Goal: Information Seeking & Learning: Find specific fact

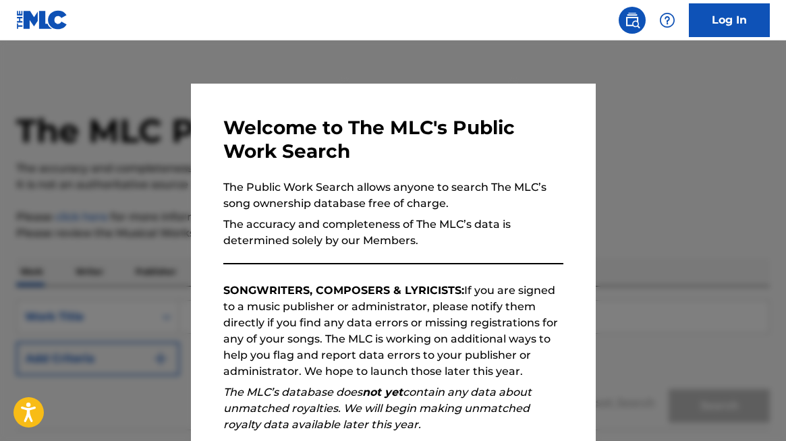
scroll to position [176, 0]
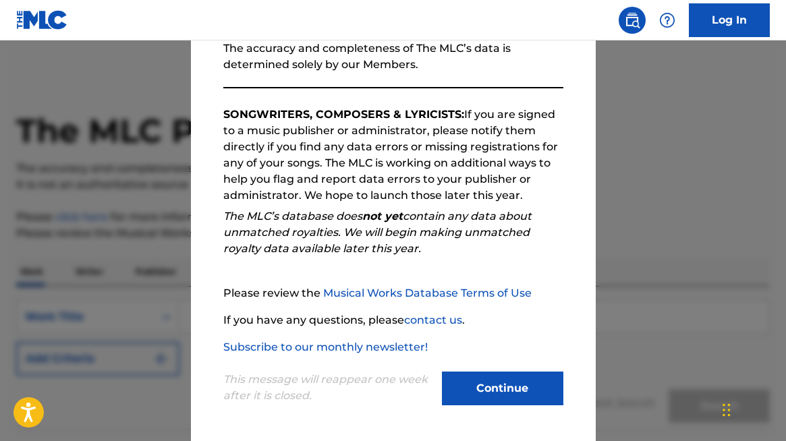
click at [485, 397] on button "Continue" at bounding box center [502, 389] width 121 height 34
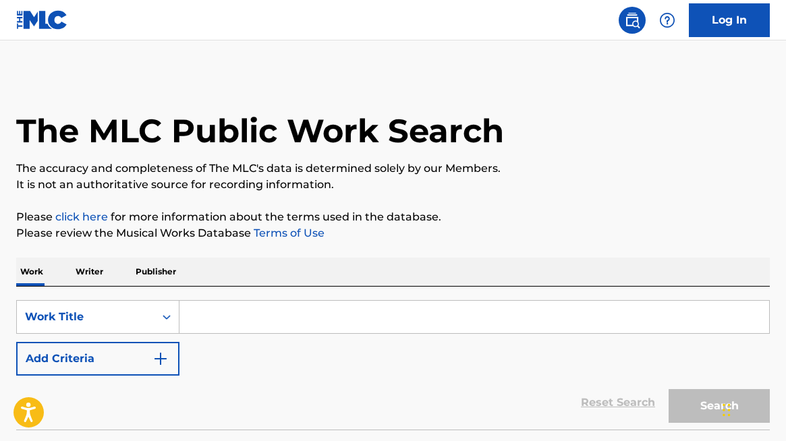
click at [81, 270] on p "Writer" at bounding box center [89, 272] width 36 height 28
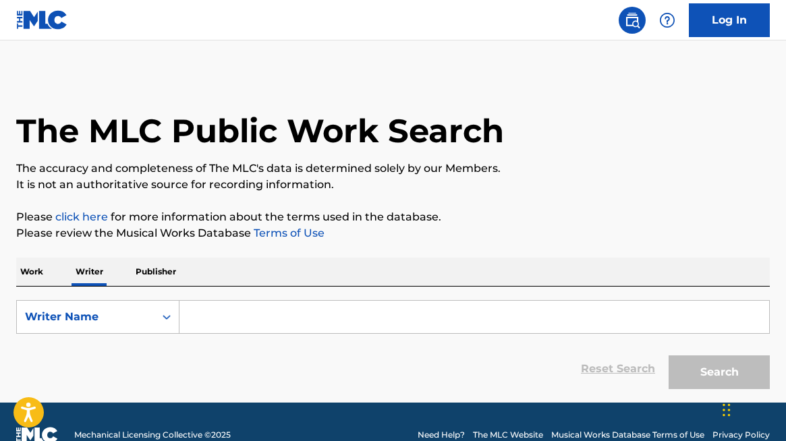
click at [196, 310] on input "Search Form" at bounding box center [473, 317] width 589 height 32
paste input "[PERSON_NAME] [PERSON_NAME]"
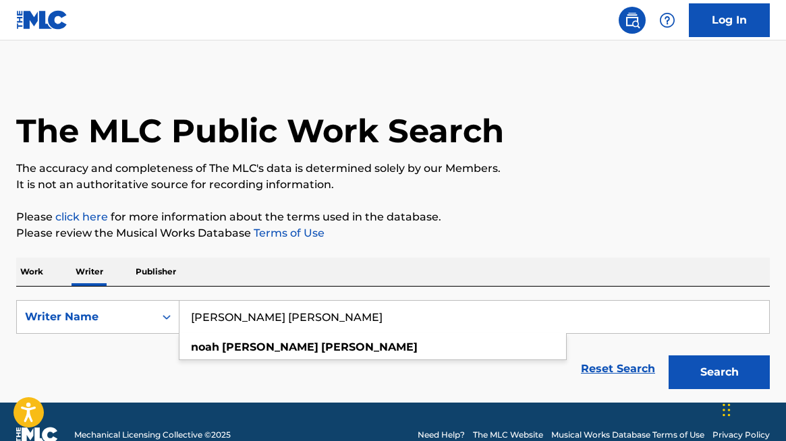
scroll to position [26, 0]
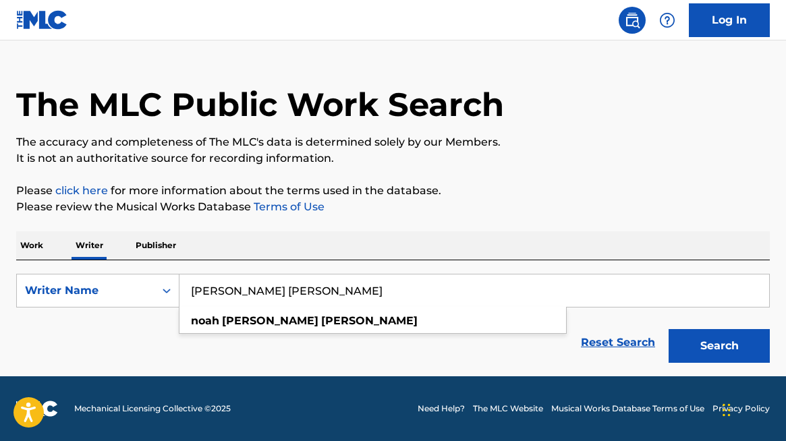
type input "[PERSON_NAME] [PERSON_NAME]"
click at [713, 347] on button "Search" at bounding box center [718, 346] width 101 height 34
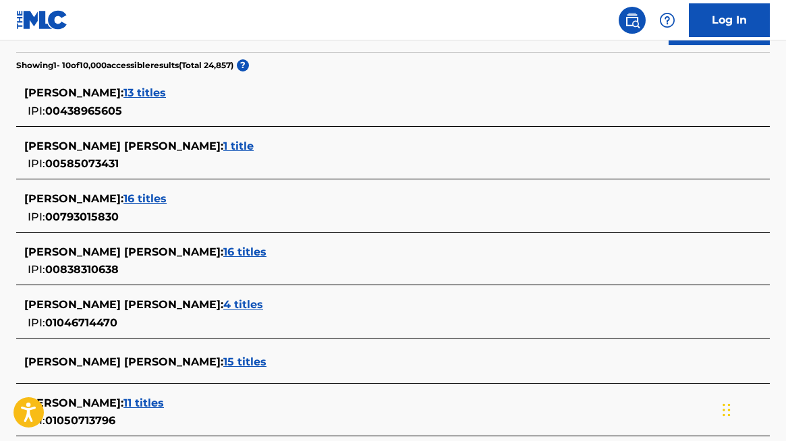
scroll to position [355, 0]
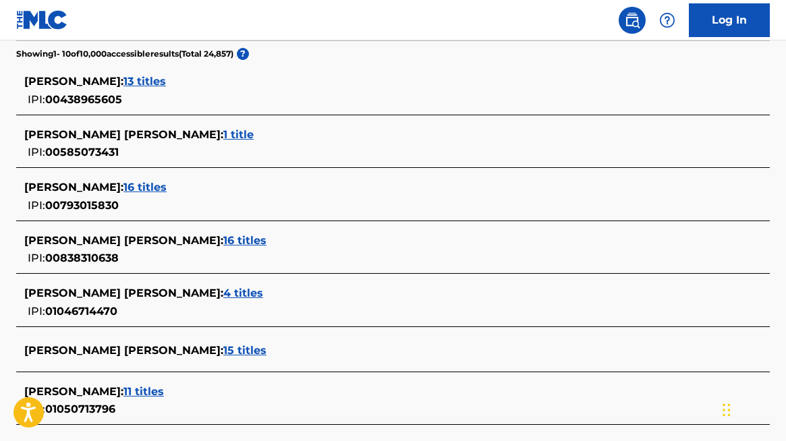
click at [223, 347] on span "15 titles" at bounding box center [244, 350] width 43 height 13
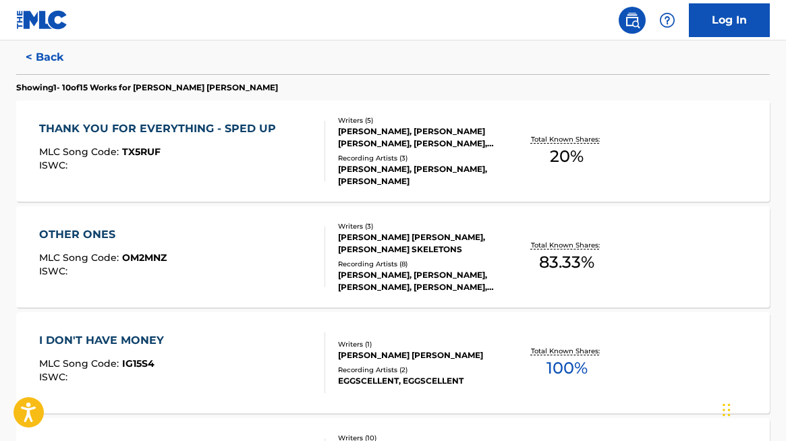
click at [431, 290] on div "[PERSON_NAME], [PERSON_NAME], [PERSON_NAME], [PERSON_NAME], [PERSON_NAME]" at bounding box center [421, 281] width 166 height 24
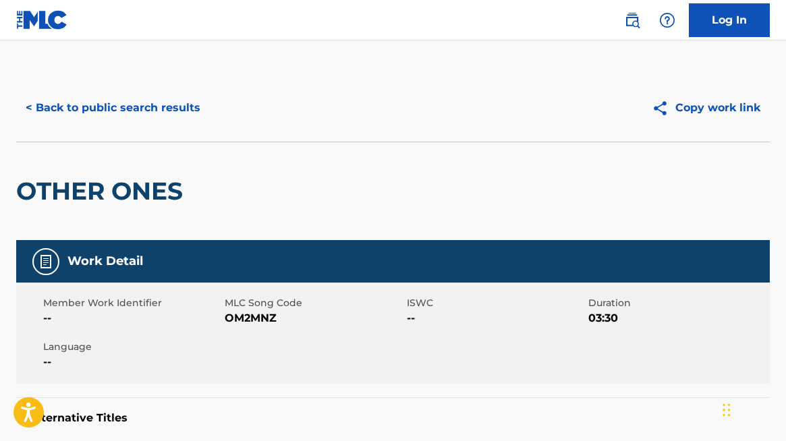
click at [73, 105] on button "< Back to public search results" at bounding box center [113, 108] width 194 height 34
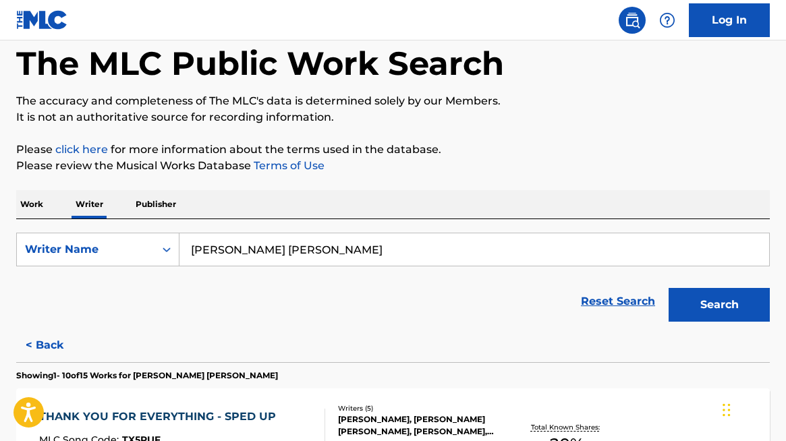
click at [229, 260] on input "[PERSON_NAME] [PERSON_NAME]" at bounding box center [473, 249] width 589 height 32
paste input "[PERSON_NAME]"
type input "[PERSON_NAME]"
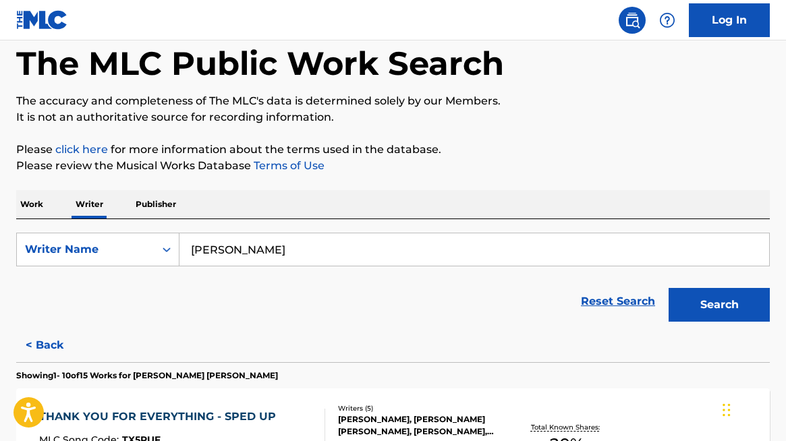
click at [693, 303] on button "Search" at bounding box center [718, 305] width 101 height 34
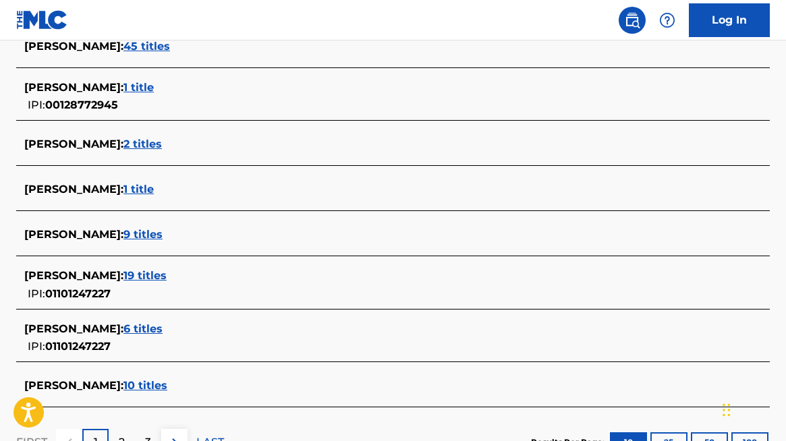
scroll to position [502, 0]
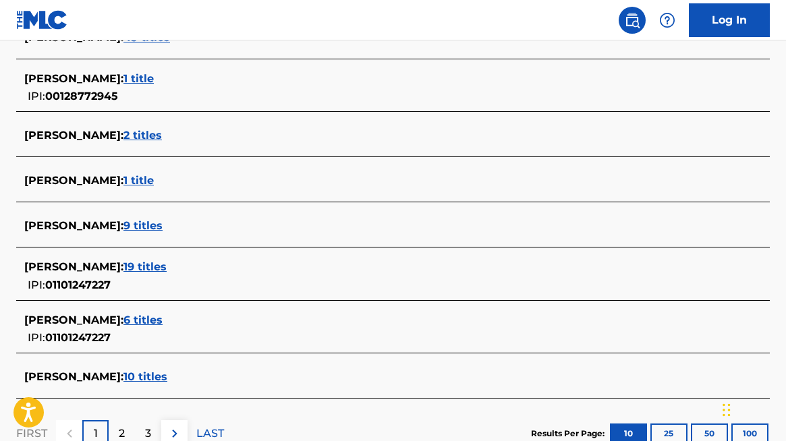
click at [134, 265] on span "19 titles" at bounding box center [144, 266] width 43 height 13
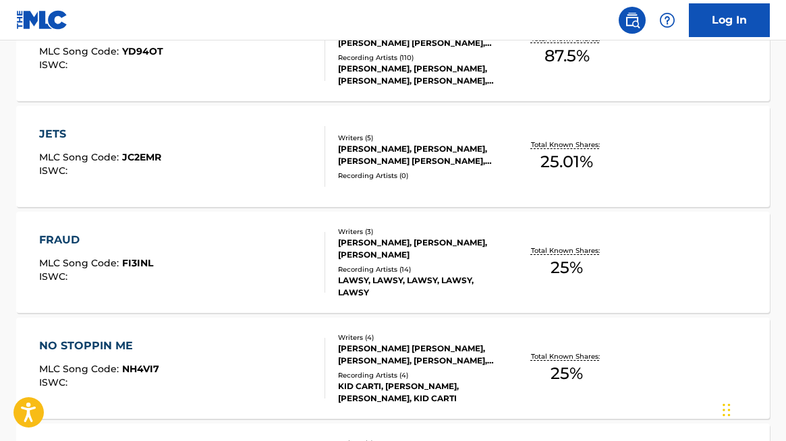
scroll to position [989, 0]
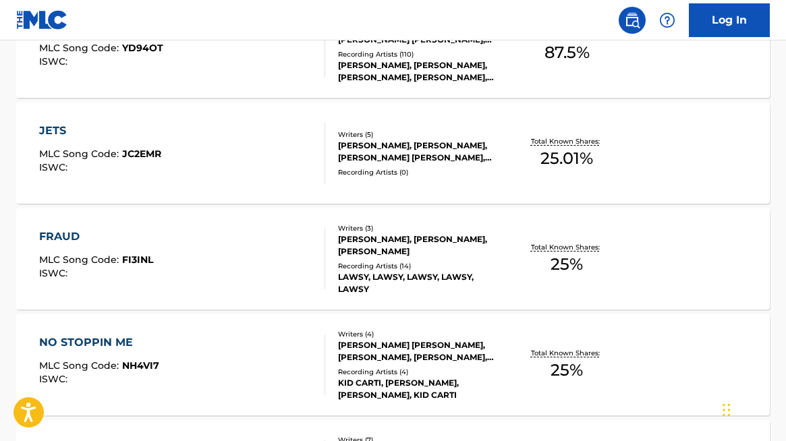
click at [417, 256] on div "[PERSON_NAME], [PERSON_NAME], [PERSON_NAME]" at bounding box center [421, 245] width 166 height 24
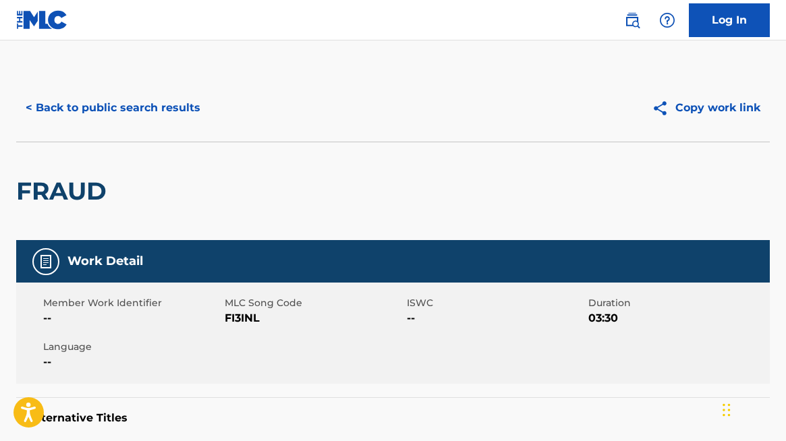
click at [80, 107] on button "< Back to public search results" at bounding box center [113, 108] width 194 height 34
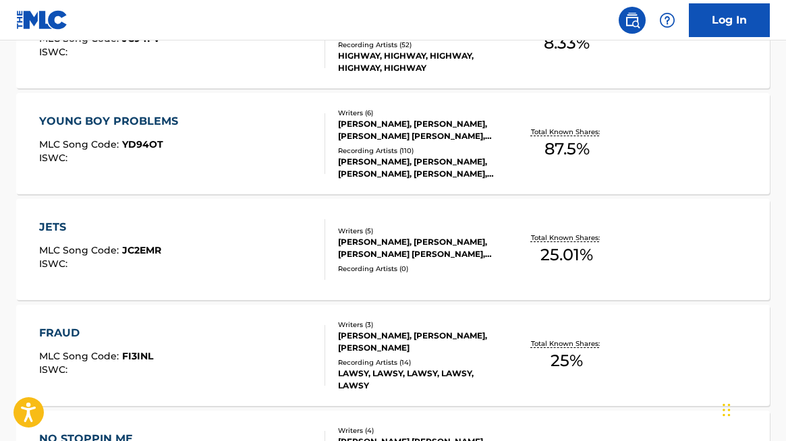
scroll to position [898, 0]
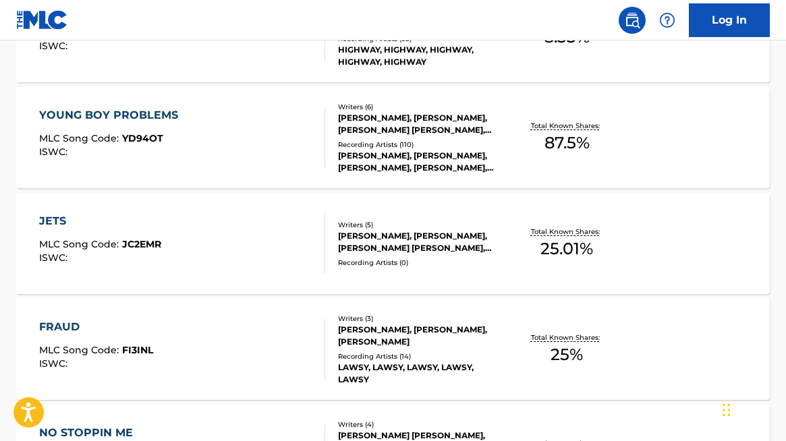
click at [421, 261] on div "Recording Artists ( 0 )" at bounding box center [421, 263] width 166 height 10
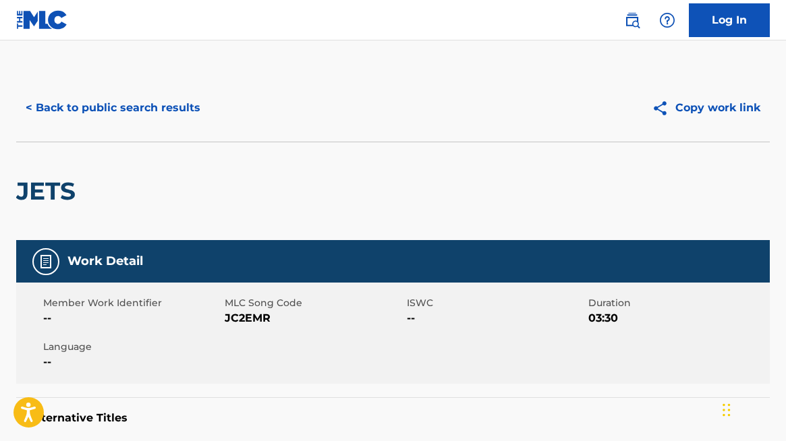
click at [75, 107] on button "< Back to public search results" at bounding box center [113, 108] width 194 height 34
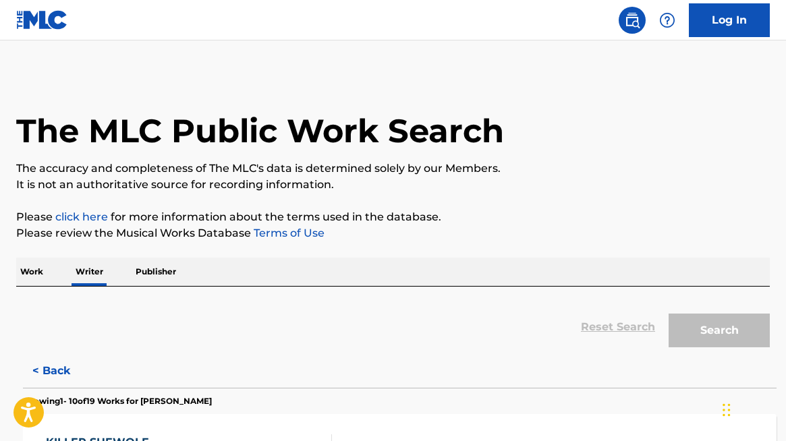
scroll to position [67, 0]
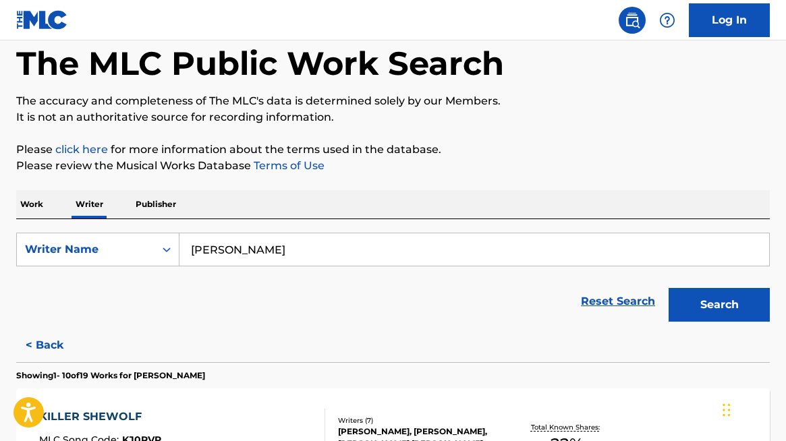
click at [46, 350] on button "< Back" at bounding box center [56, 345] width 81 height 34
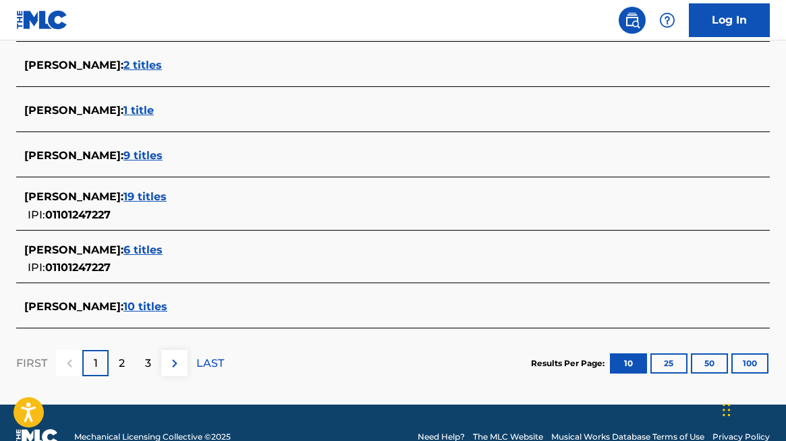
scroll to position [600, 0]
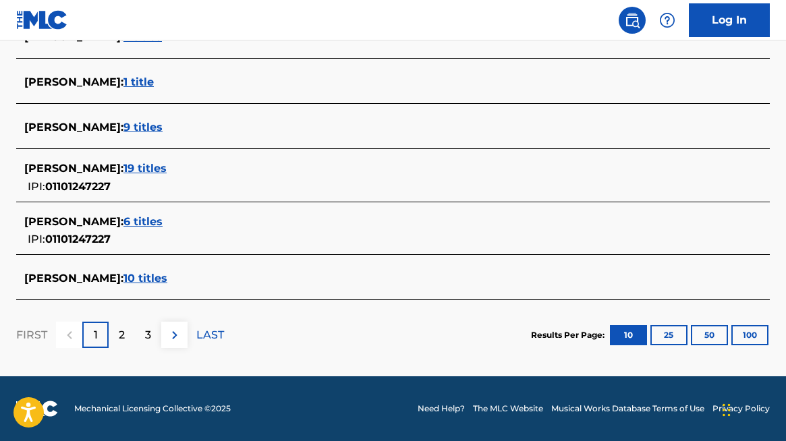
click at [129, 222] on span "6 titles" at bounding box center [142, 221] width 39 height 13
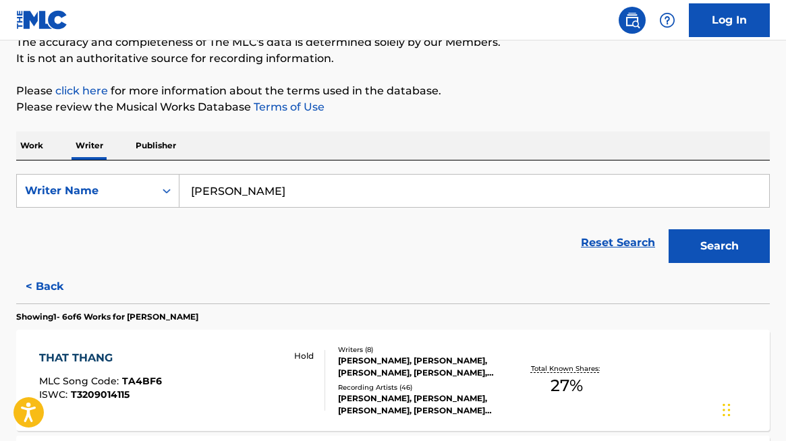
scroll to position [0, 0]
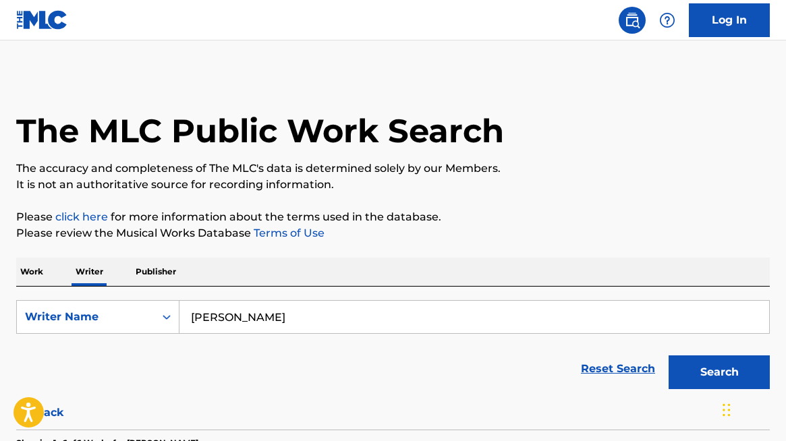
click at [42, 274] on p "Work" at bounding box center [31, 272] width 31 height 28
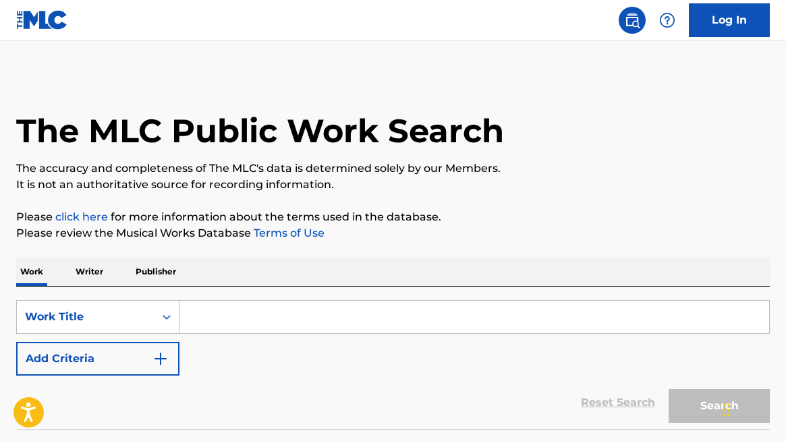
click at [214, 312] on input "Search Form" at bounding box center [473, 317] width 589 height 32
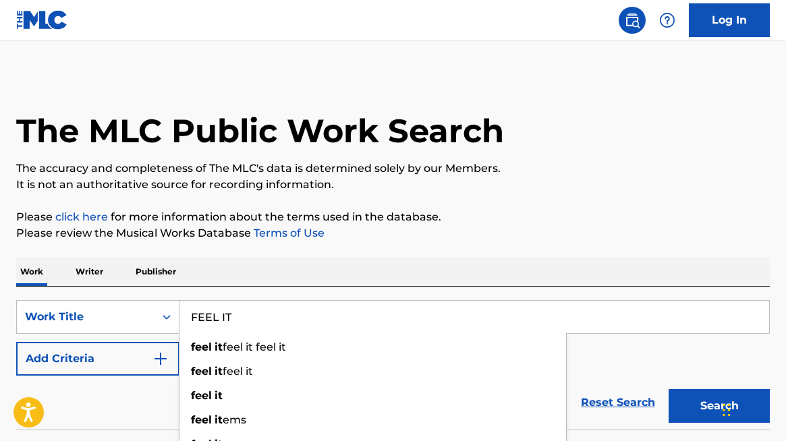
type input "FEEL IT"
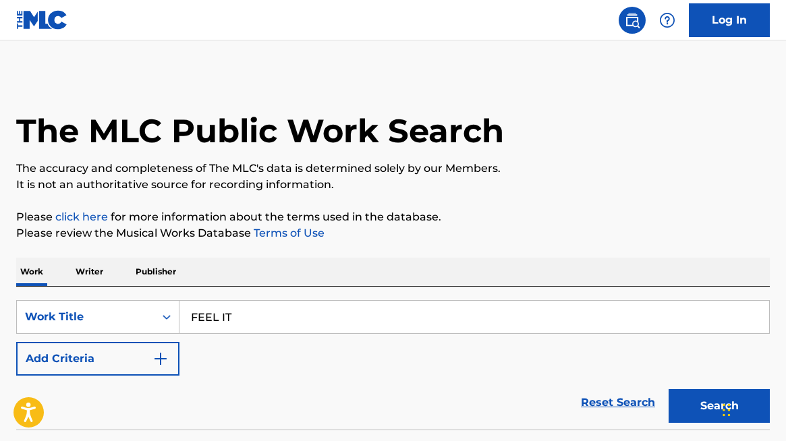
click at [127, 358] on button "Add Criteria" at bounding box center [97, 359] width 163 height 34
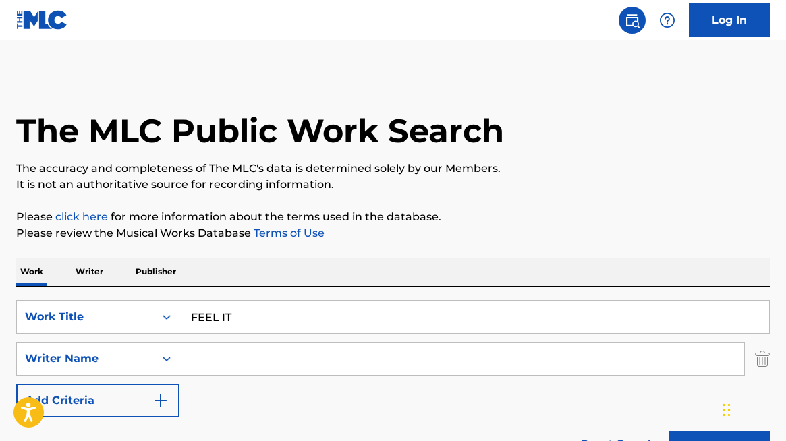
click at [204, 357] on input "Search Form" at bounding box center [461, 359] width 564 height 32
paste input "[PERSON_NAME]"
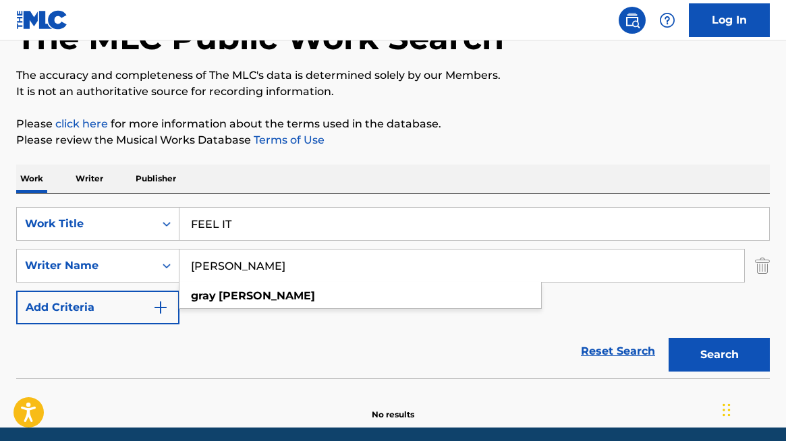
scroll to position [107, 0]
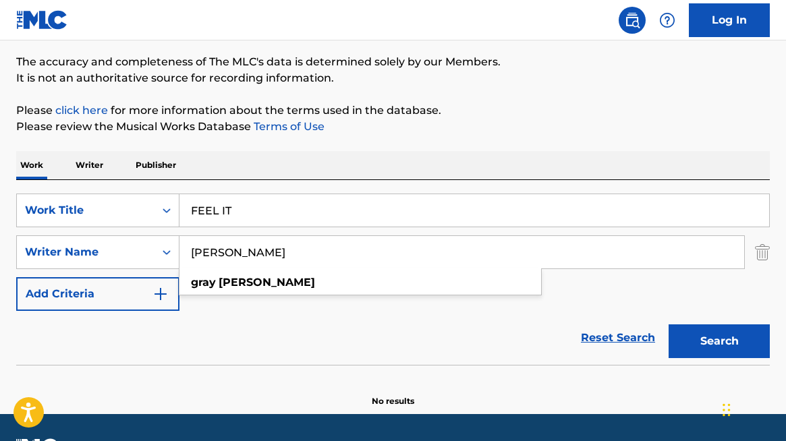
type input "[PERSON_NAME]"
click at [711, 342] on button "Search" at bounding box center [718, 341] width 101 height 34
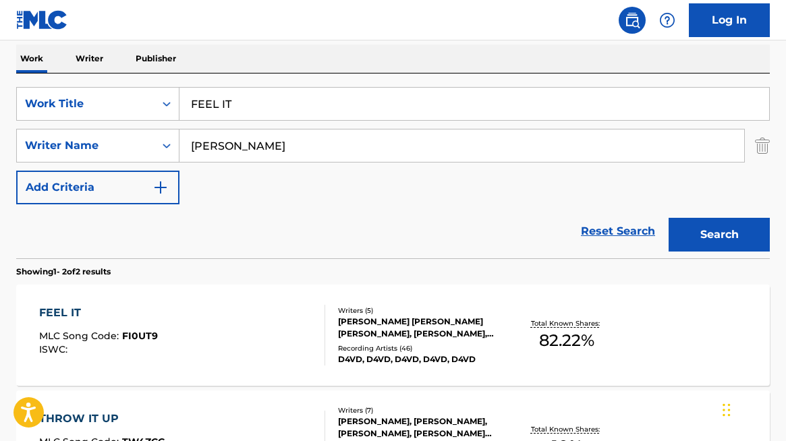
scroll to position [225, 0]
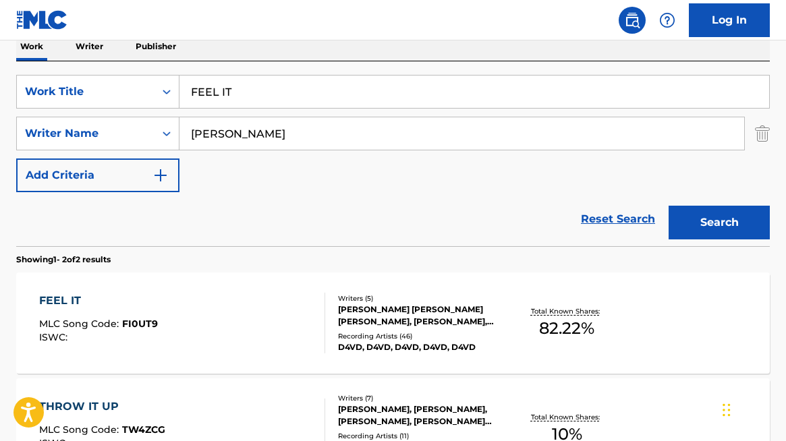
click at [412, 322] on div "[PERSON_NAME] [PERSON_NAME] [PERSON_NAME], [PERSON_NAME], [PERSON_NAME], [PERSO…" at bounding box center [421, 315] width 166 height 24
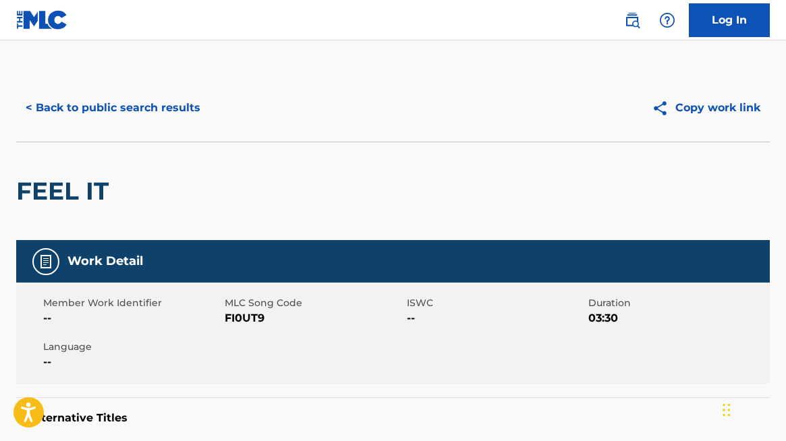
click at [104, 104] on button "< Back to public search results" at bounding box center [113, 108] width 194 height 34
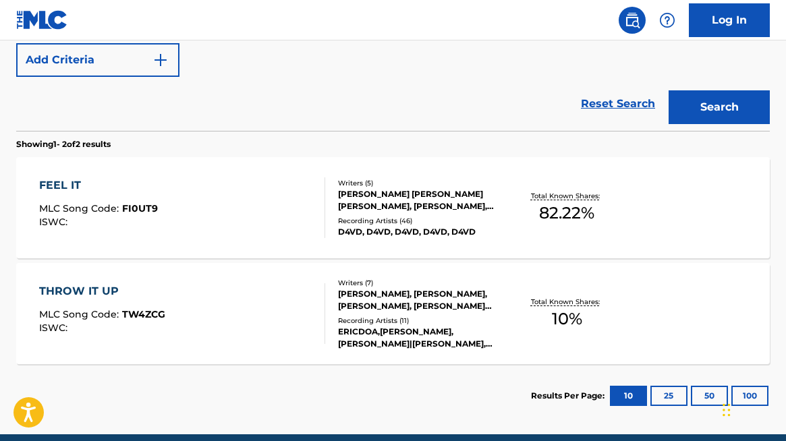
scroll to position [370, 0]
